Goal: Navigation & Orientation: Find specific page/section

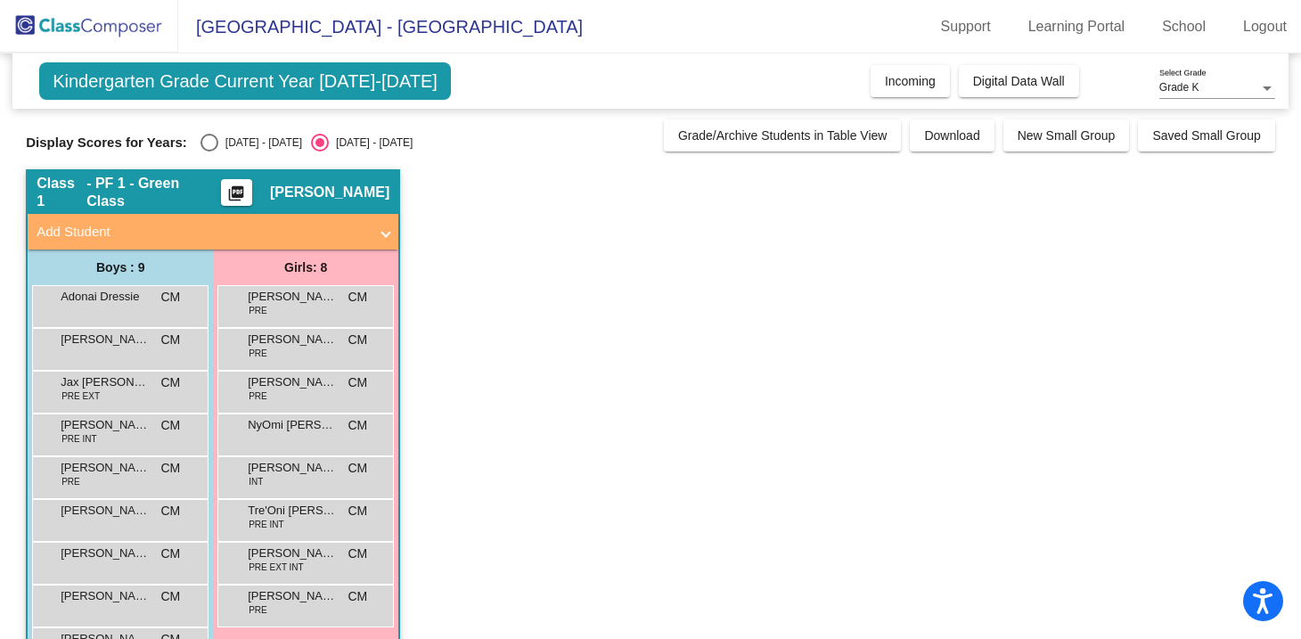
scroll to position [60, 0]
click at [507, 323] on app-classroom "Class 1 - PF 1 - Green Class picture_as_pdf Corrina Mills Add Student First Nam…" at bounding box center [650, 433] width 1249 height 529
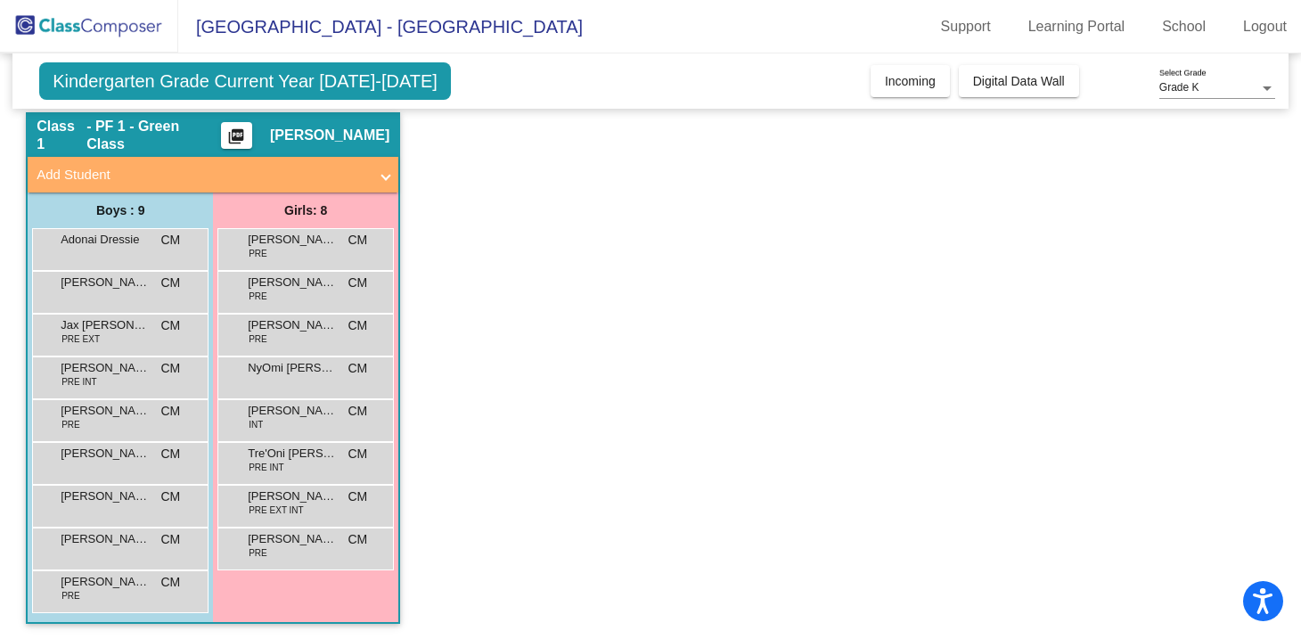
scroll to position [60, 0]
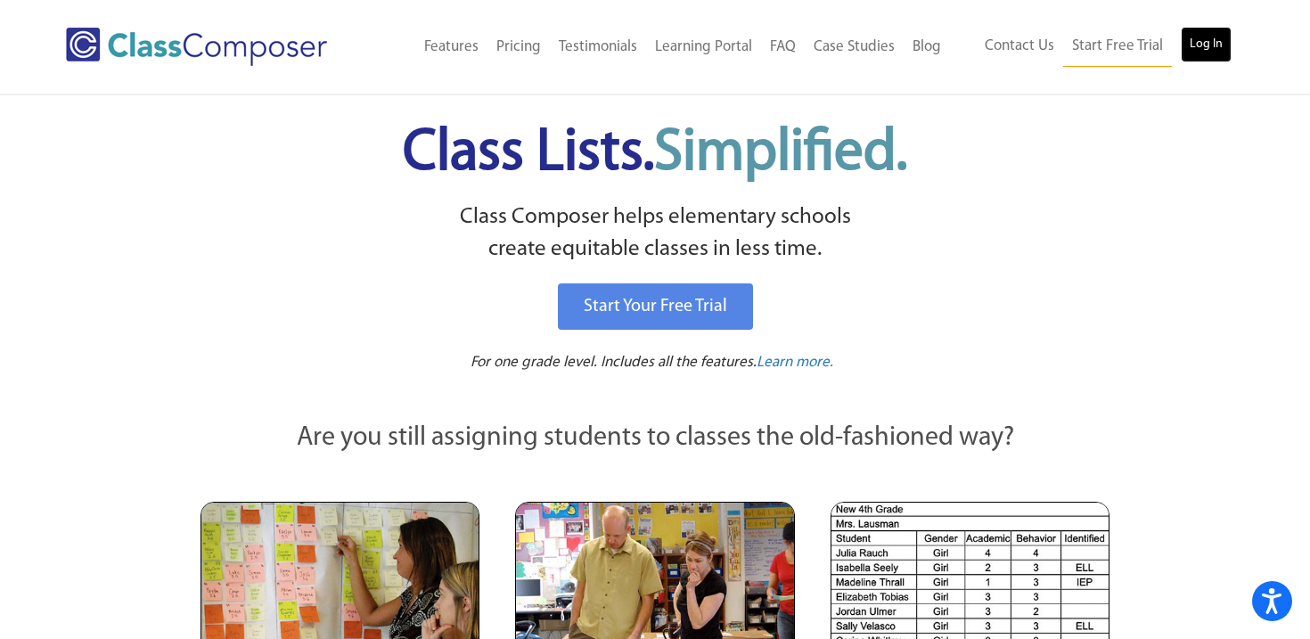
click at [1225, 43] on link "Log In" at bounding box center [1205, 45] width 51 height 36
